Goal: Task Accomplishment & Management: Use online tool/utility

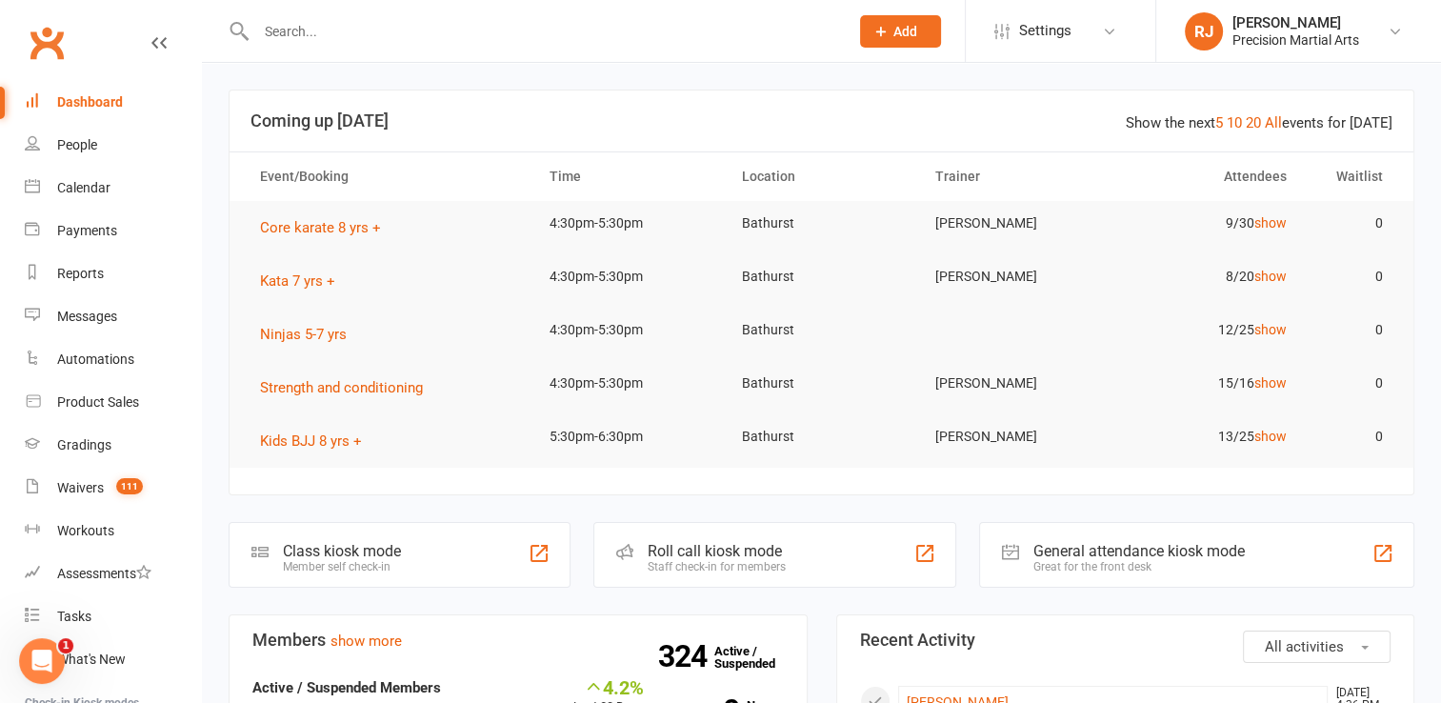
click at [324, 31] on input "text" at bounding box center [542, 31] width 585 height 27
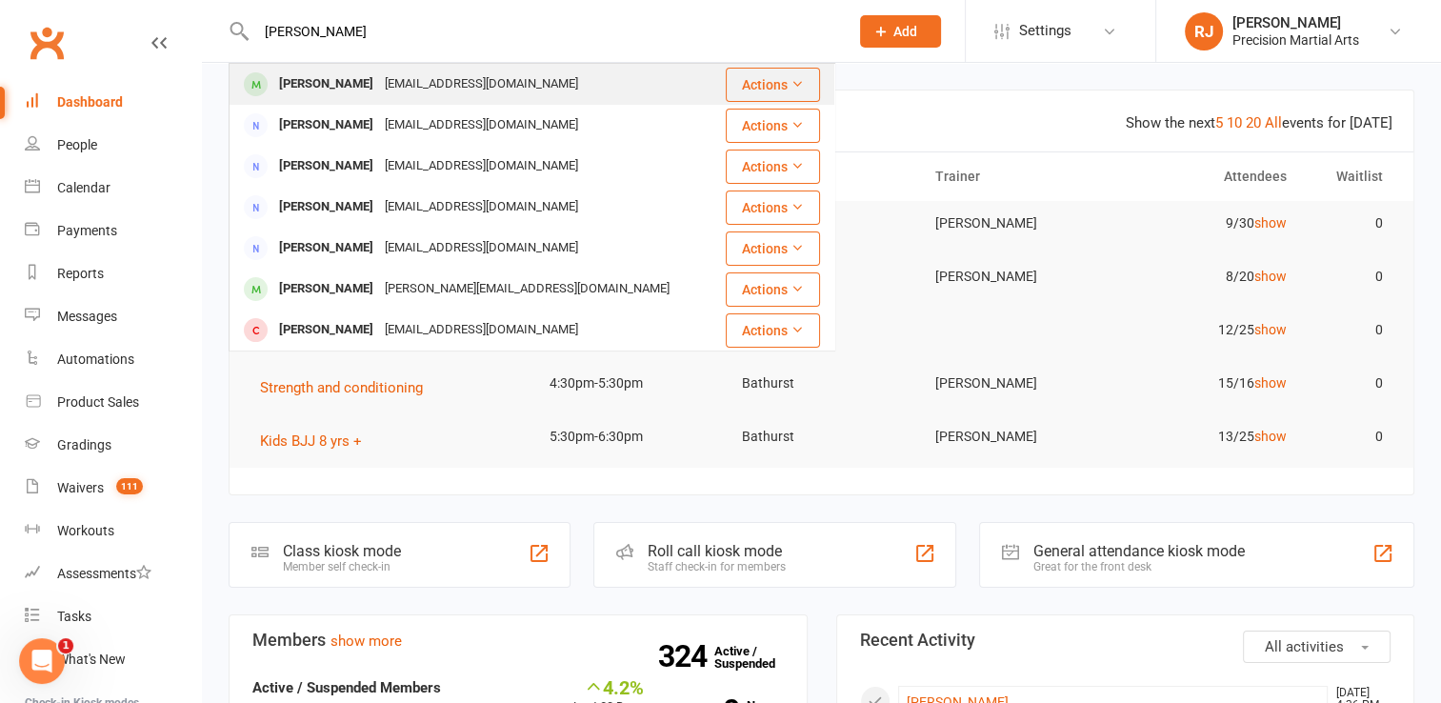
type input "[PERSON_NAME]"
click at [322, 94] on div "[PERSON_NAME]" at bounding box center [326, 84] width 106 height 28
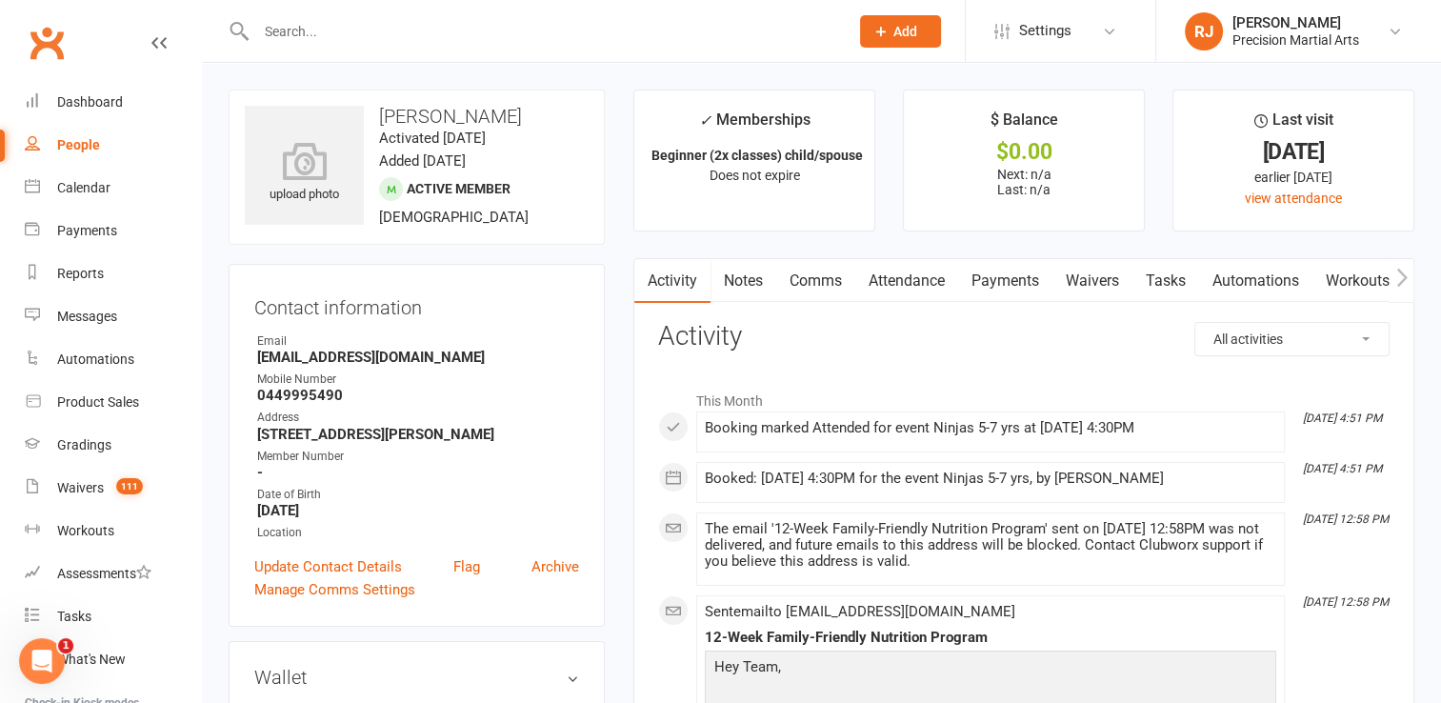
click at [933, 288] on link "Attendance" at bounding box center [906, 281] width 103 height 44
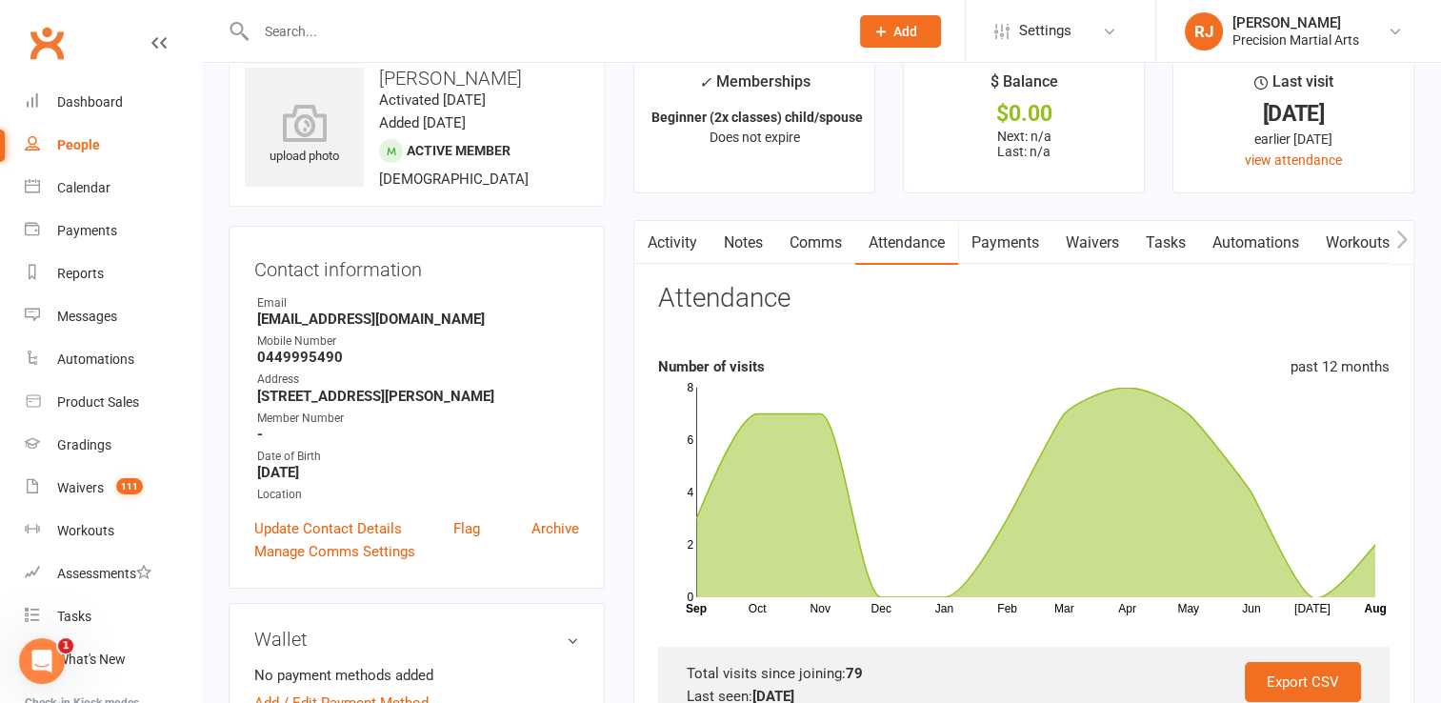
scroll to position [114, 0]
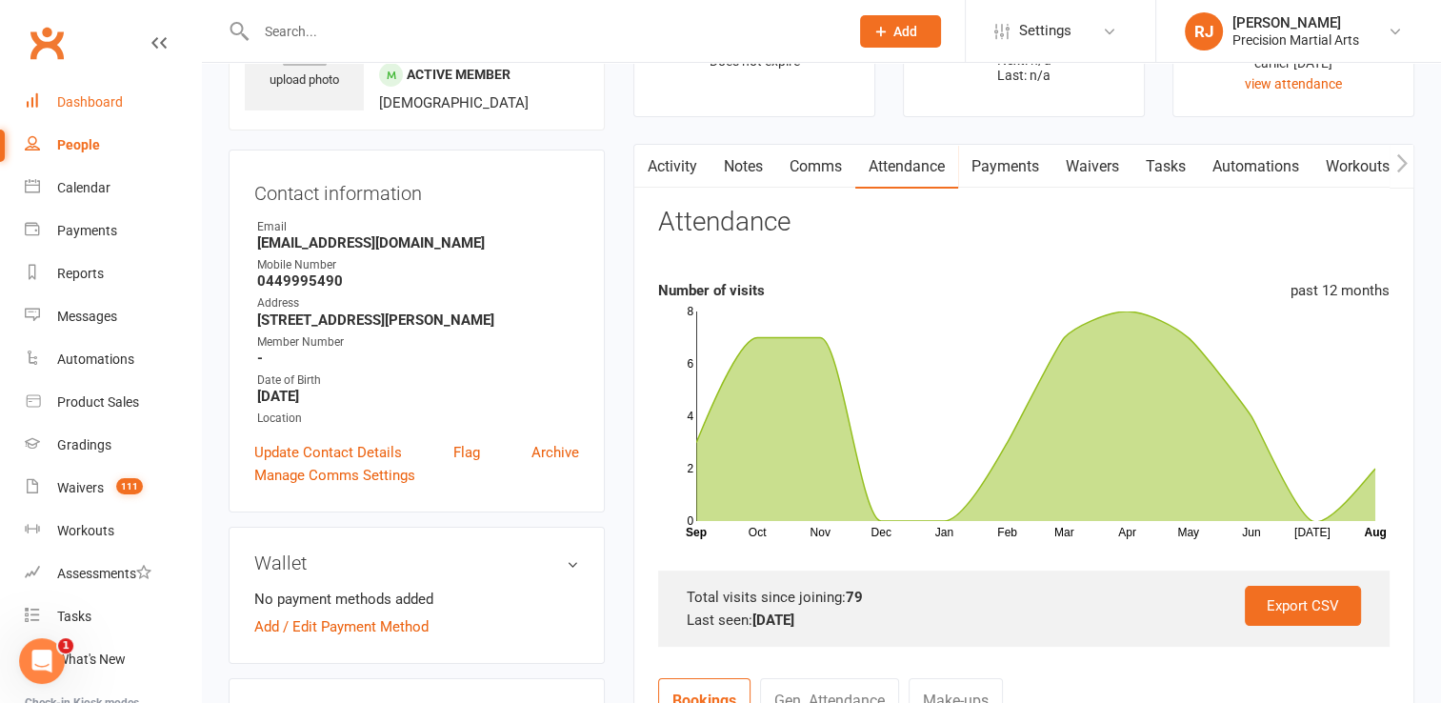
click at [121, 94] on div "Dashboard" at bounding box center [90, 101] width 66 height 15
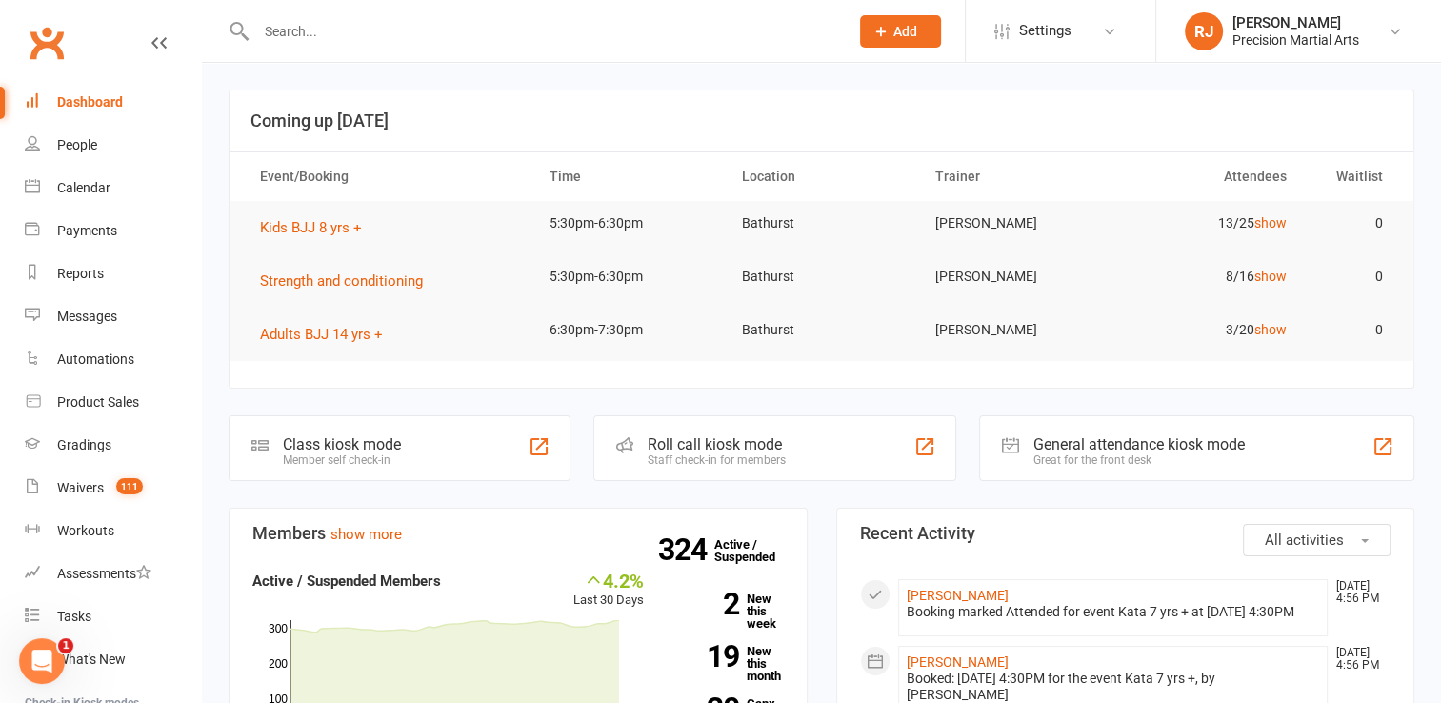
click at [308, 31] on input "text" at bounding box center [542, 31] width 585 height 27
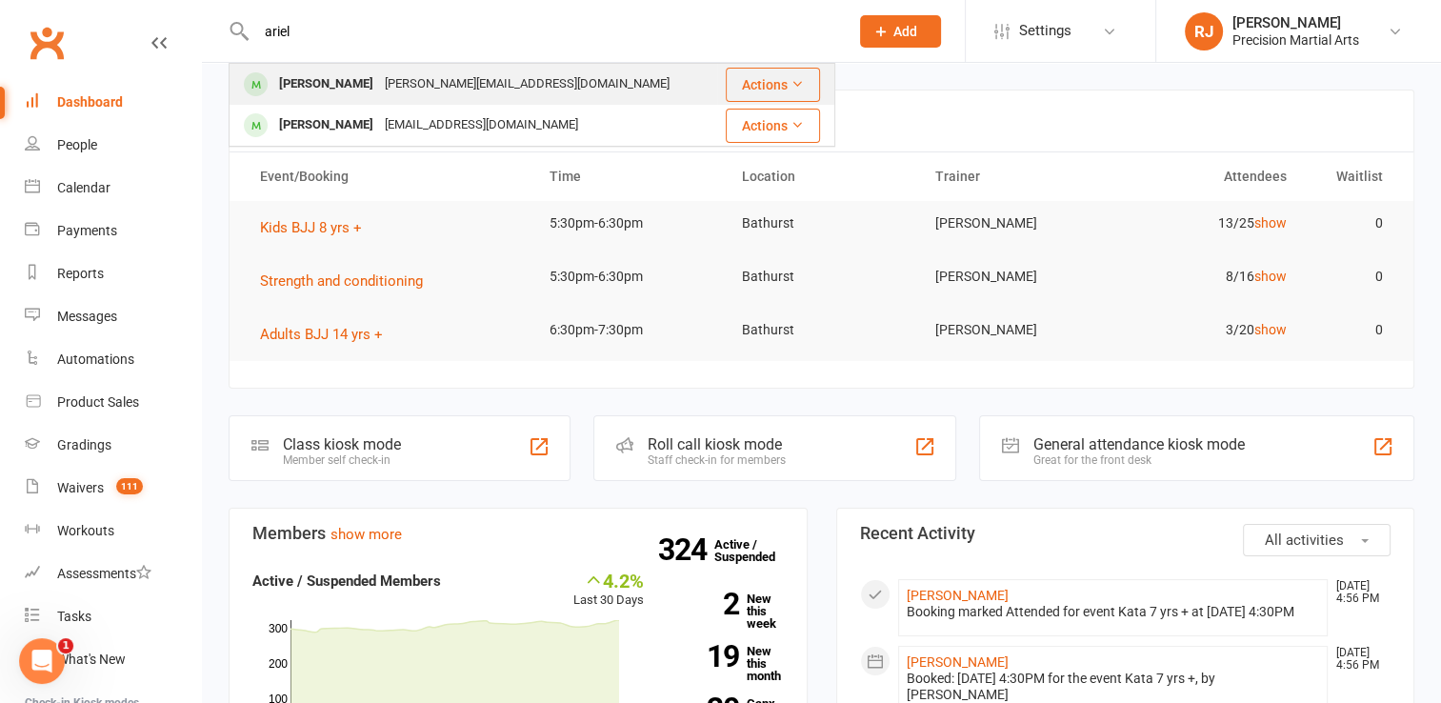
type input "ariel"
click at [322, 89] on div "Ariel Almeida" at bounding box center [326, 84] width 106 height 28
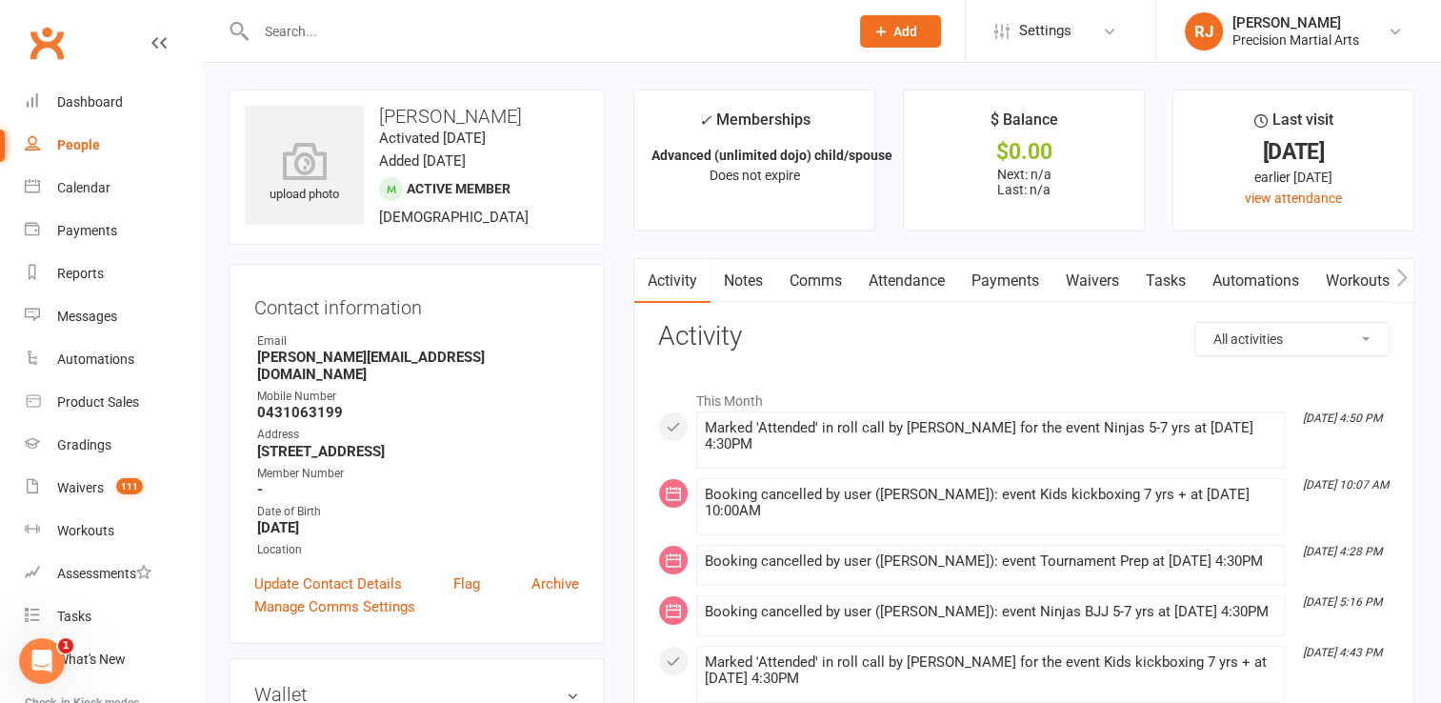
click at [937, 284] on link "Attendance" at bounding box center [906, 281] width 103 height 44
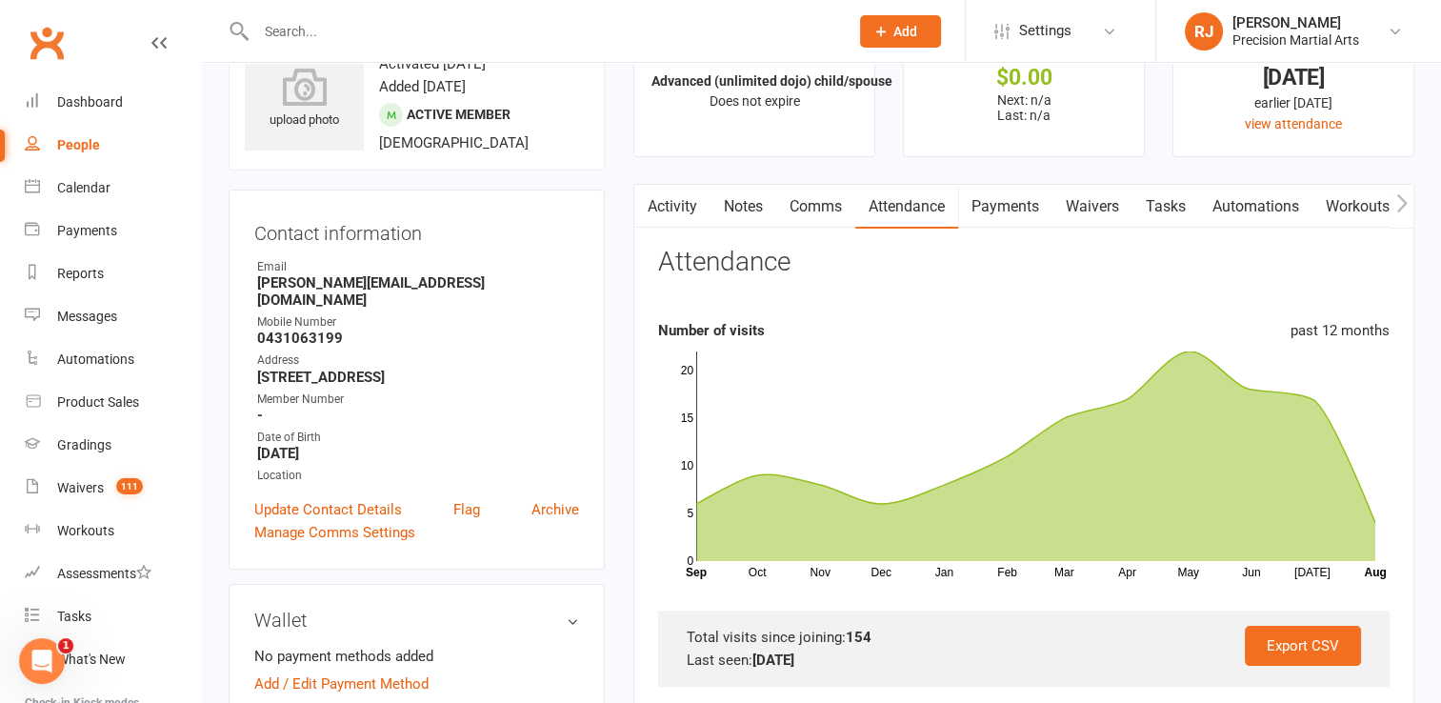
scroll to position [76, 0]
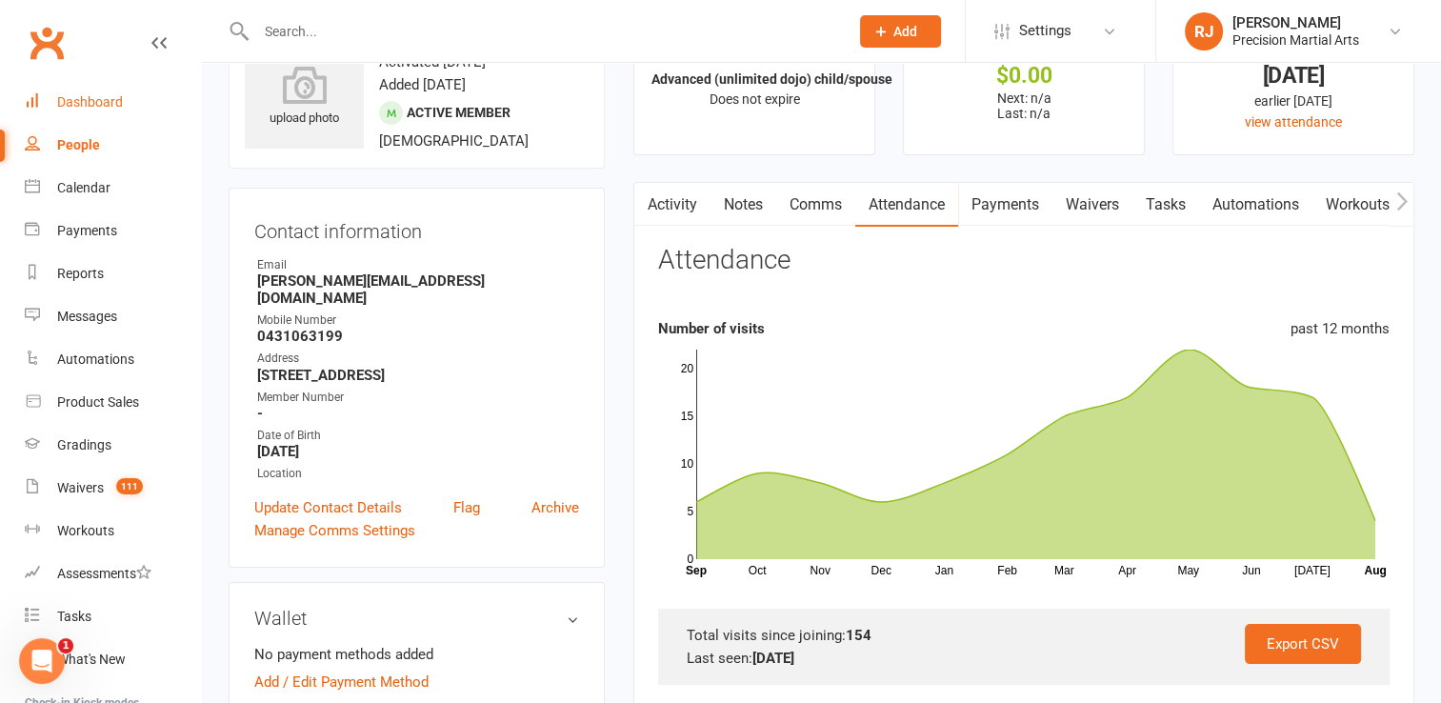
click at [99, 88] on link "Dashboard" at bounding box center [113, 102] width 176 height 43
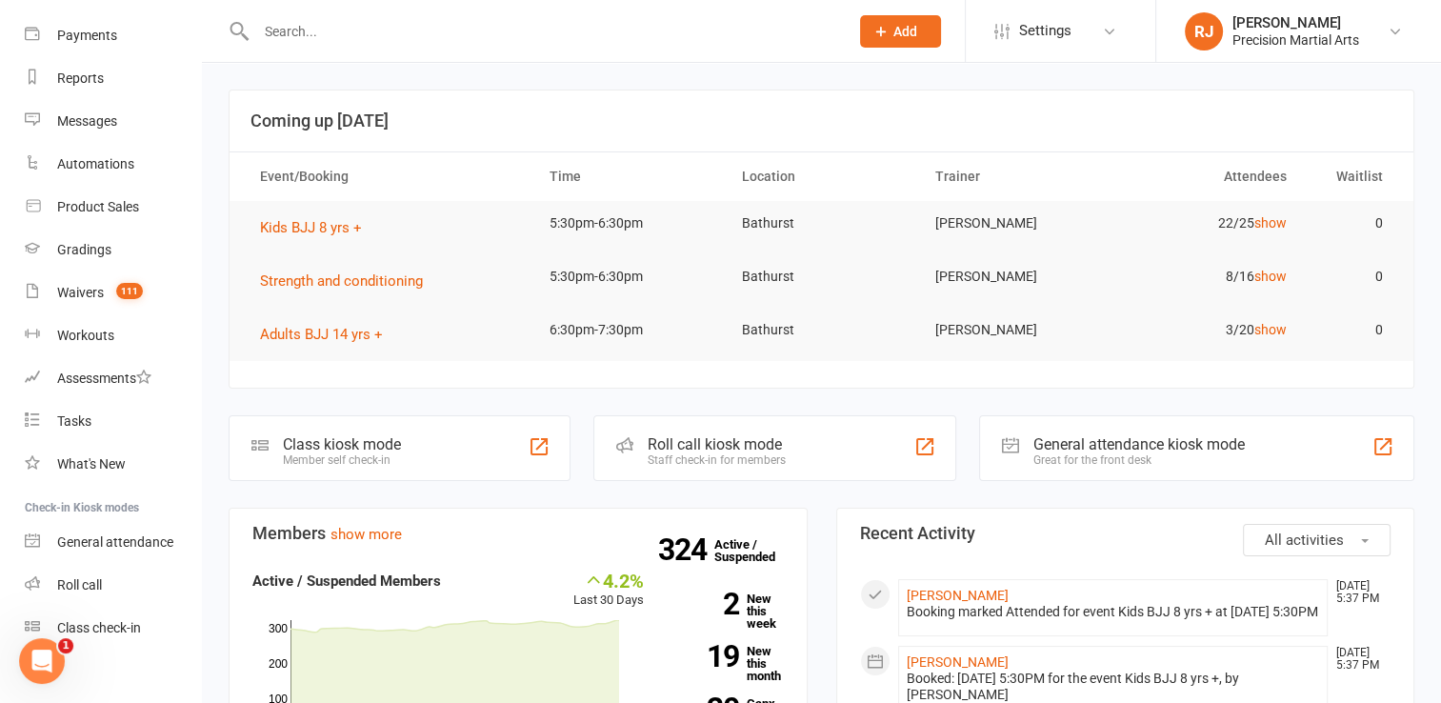
scroll to position [213, 0]
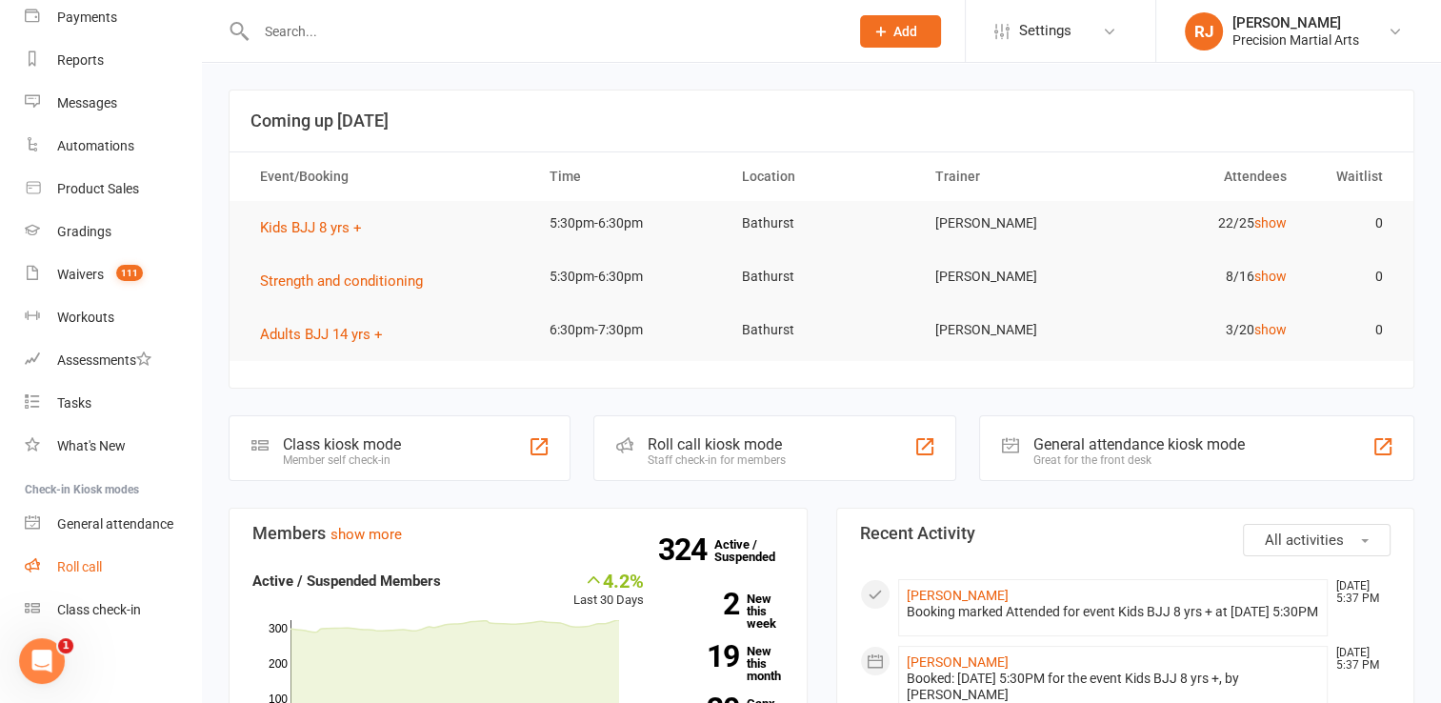
click at [102, 563] on div "Roll call" at bounding box center [79, 566] width 45 height 15
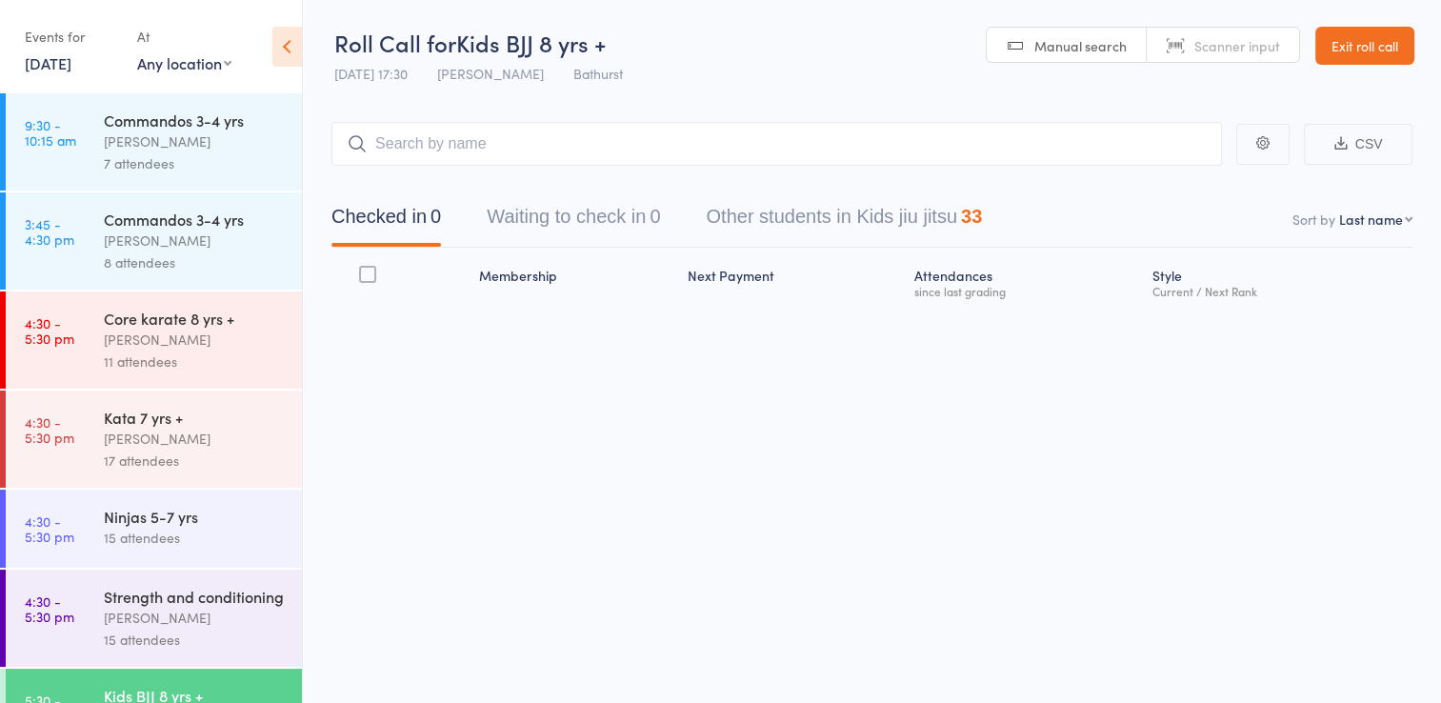
click at [491, 146] on input "search" at bounding box center [776, 144] width 890 height 44
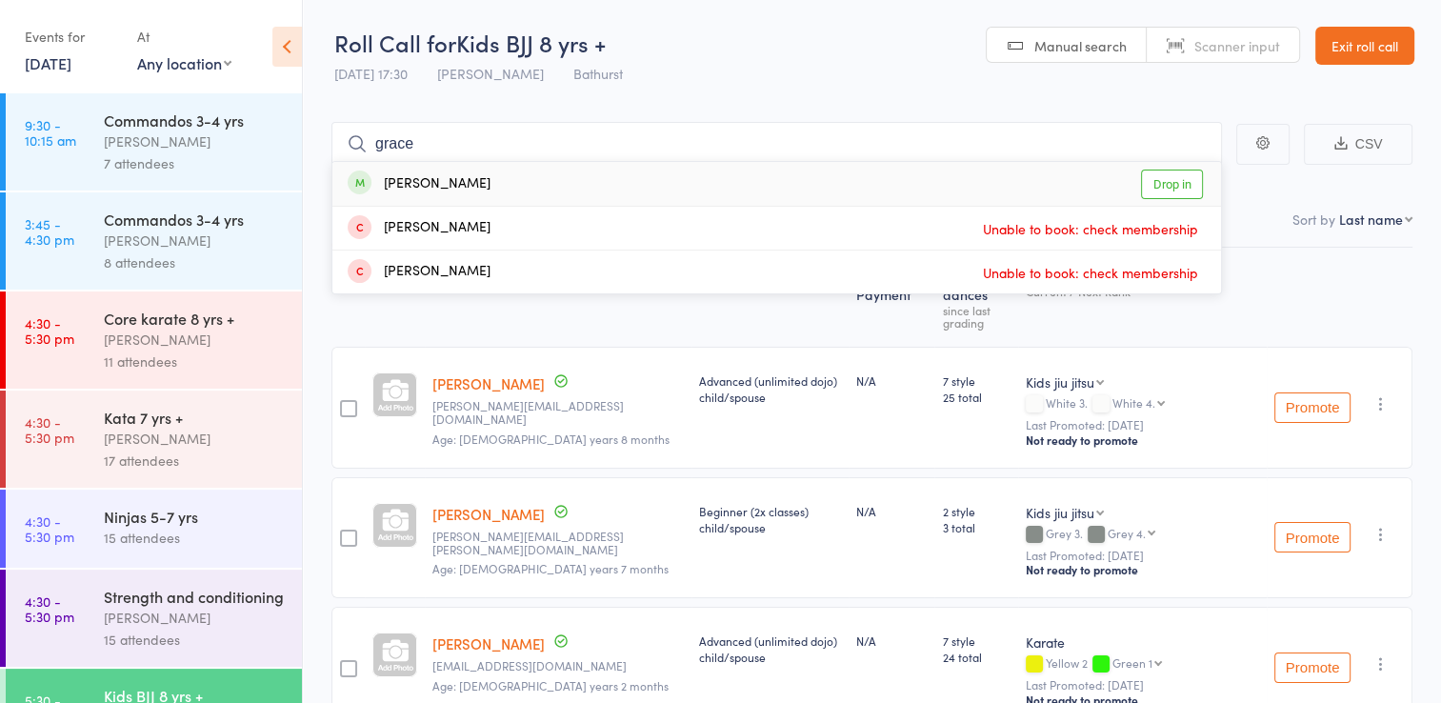
type input "grace"
click at [1175, 182] on link "Drop in" at bounding box center [1172, 184] width 62 height 30
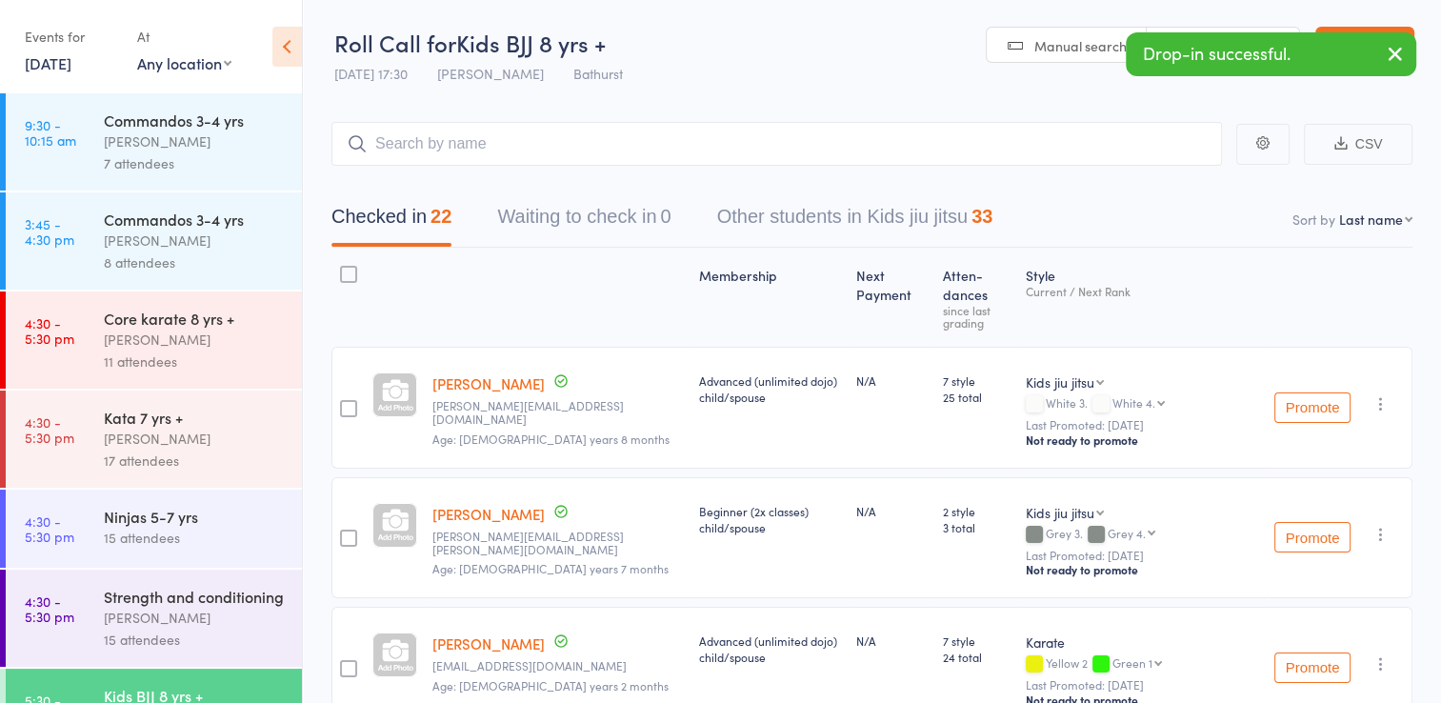
click at [1407, 55] on button "button" at bounding box center [1395, 55] width 42 height 44
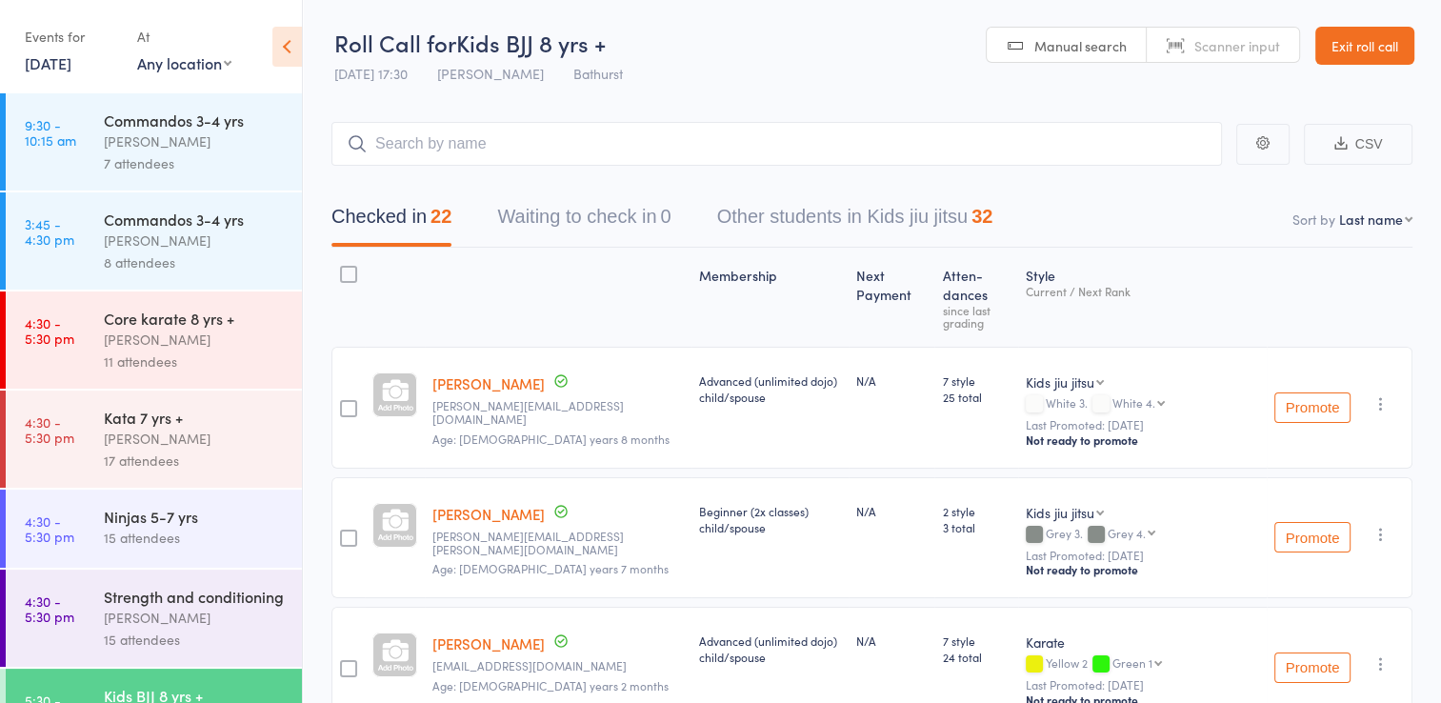
click at [1369, 39] on link "Exit roll call" at bounding box center [1364, 46] width 99 height 38
